Goal: Check status: Check status

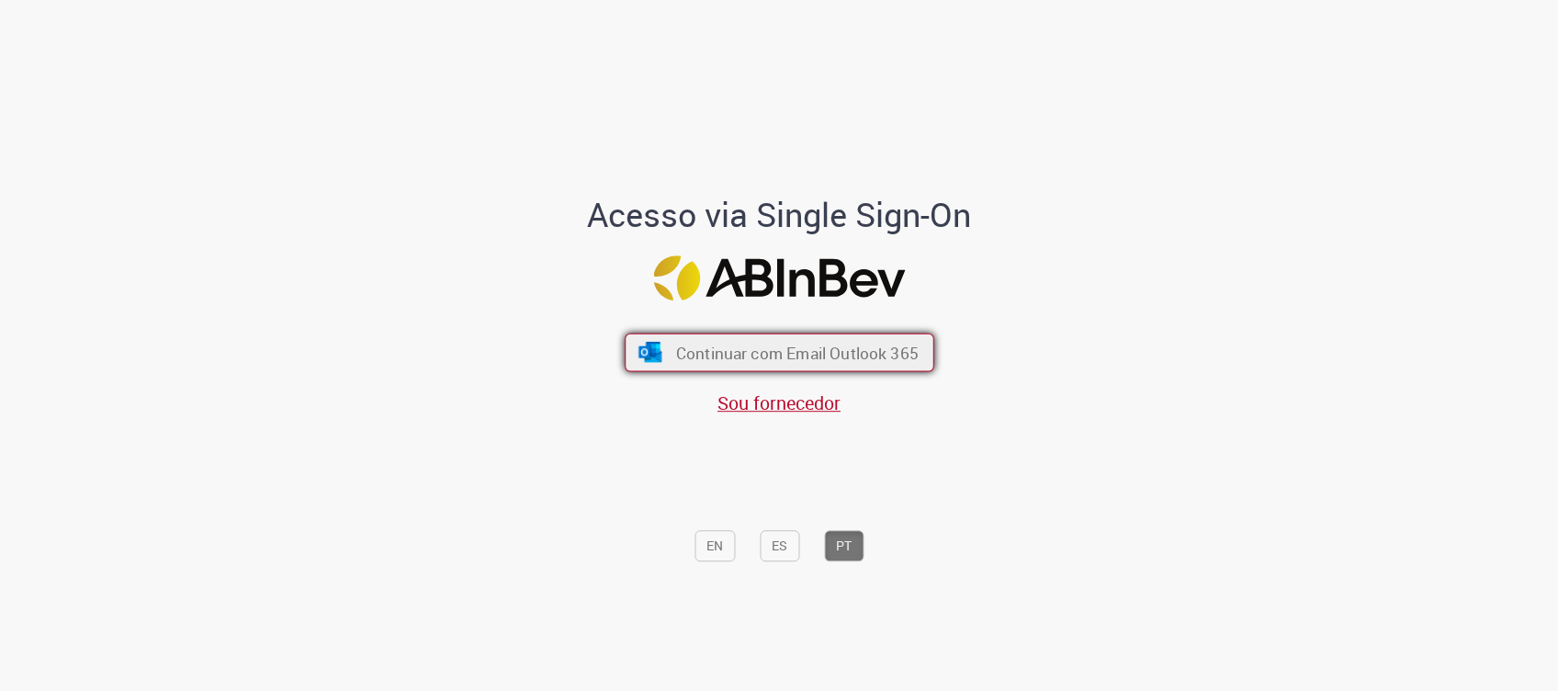
click at [821, 364] on button "Continuar com Email Outlook 365" at bounding box center [780, 352] width 310 height 39
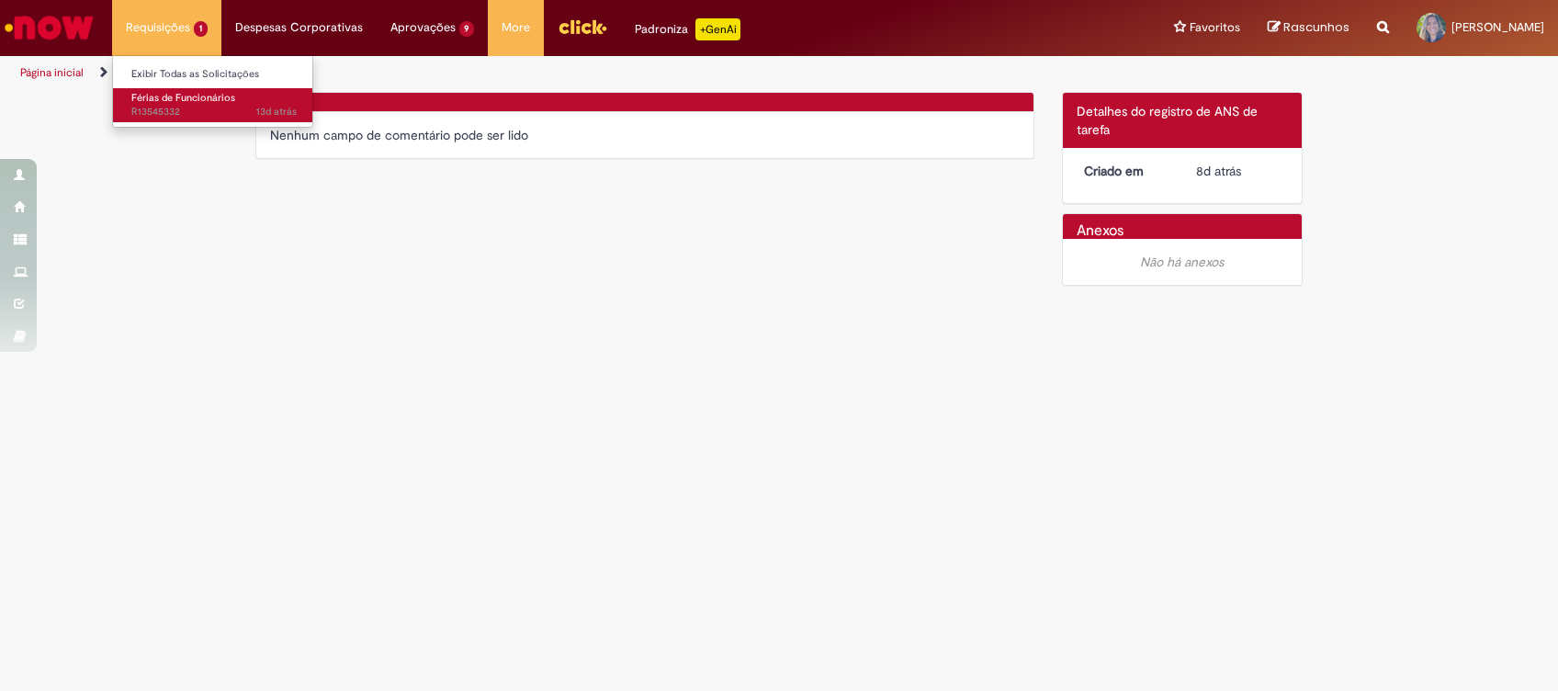
click at [180, 110] on span "13d atrás 13 dias atrás R13545332" at bounding box center [213, 112] width 165 height 15
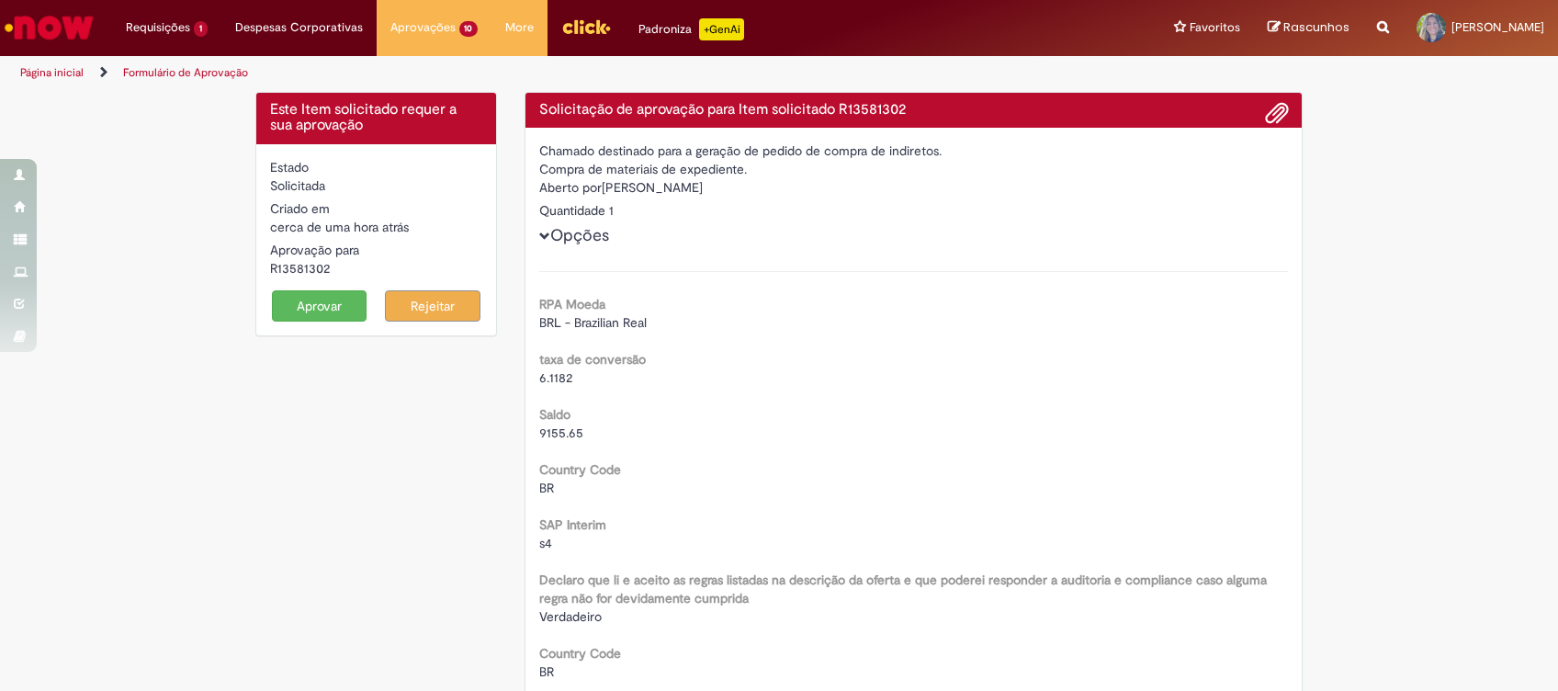
click at [288, 299] on button "Aprovar" at bounding box center [320, 305] width 96 height 31
